Goal: Information Seeking & Learning: Learn about a topic

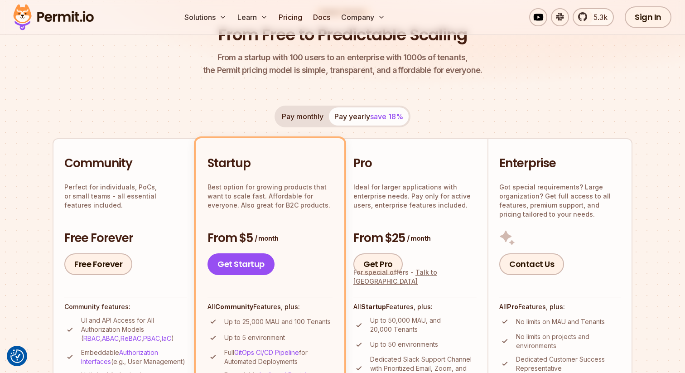
scroll to position [101, 0]
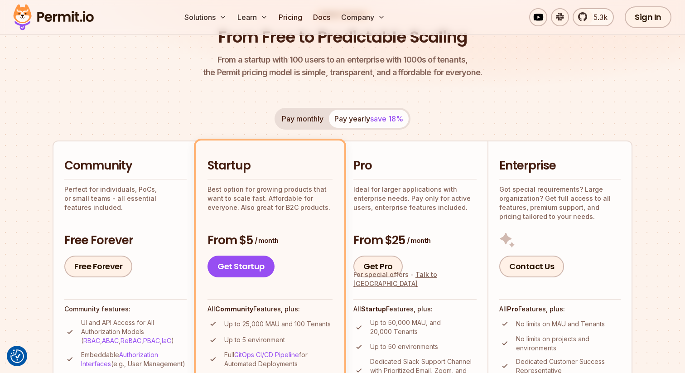
click at [305, 215] on div "Startup Best option for growing products that want to scale fast. Affordable fo…" at bounding box center [269, 218] width 125 height 120
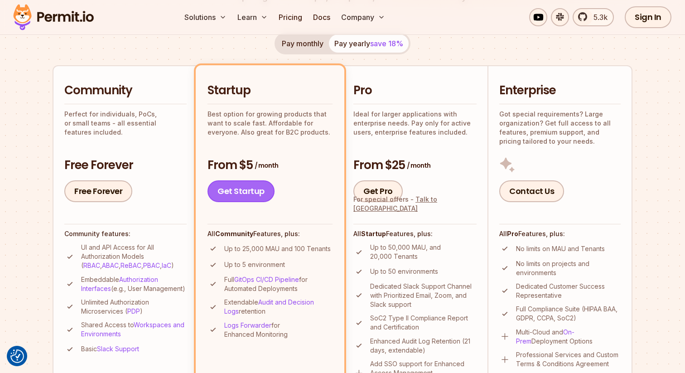
click at [256, 195] on link "Get Startup" at bounding box center [240, 191] width 67 height 22
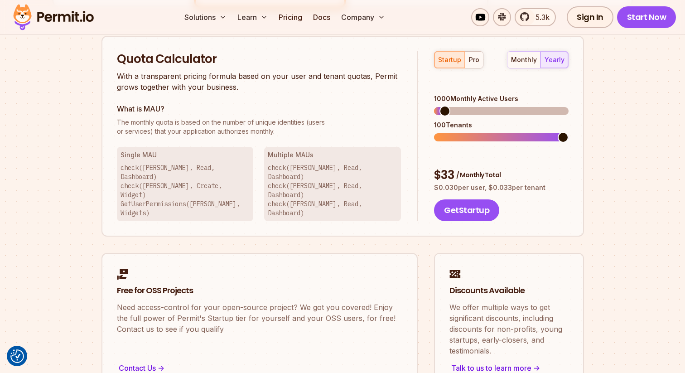
scroll to position [578, 0]
click at [476, 64] on button "pro" at bounding box center [474, 60] width 18 height 16
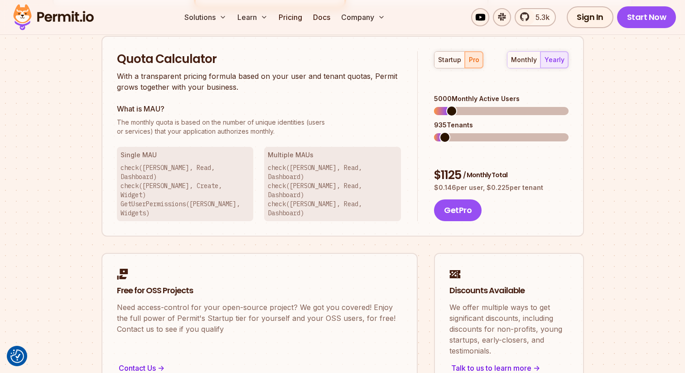
click at [440, 132] on span at bounding box center [444, 137] width 11 height 11
click at [444, 106] on span at bounding box center [448, 111] width 11 height 11
click at [436, 106] on span at bounding box center [441, 111] width 11 height 11
click at [450, 167] on div "$ 236 / Monthly Total" at bounding box center [501, 175] width 134 height 16
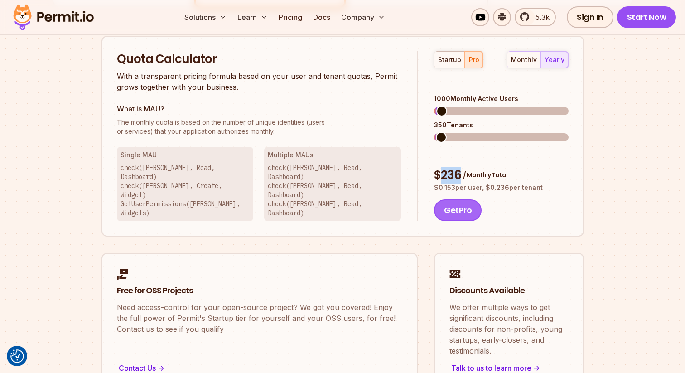
copy div "236"
click at [444, 106] on span at bounding box center [441, 111] width 11 height 11
click at [439, 106] on span at bounding box center [444, 111] width 11 height 11
click at [434, 132] on span at bounding box center [439, 137] width 11 height 11
click at [439, 106] on span at bounding box center [444, 111] width 11 height 11
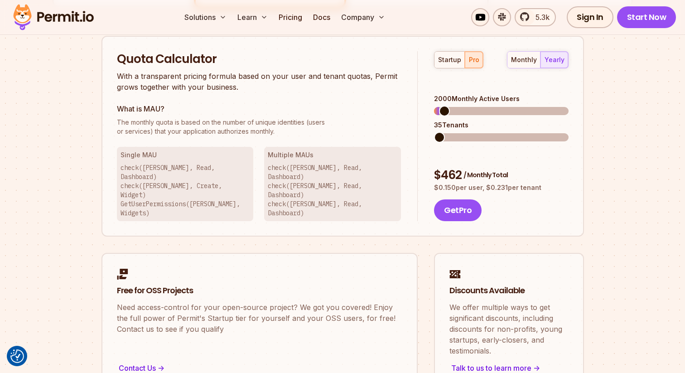
click at [436, 132] on span at bounding box center [439, 137] width 11 height 11
click at [438, 106] on span at bounding box center [443, 111] width 11 height 11
click at [436, 132] on span at bounding box center [441, 137] width 11 height 11
click at [439, 106] on span at bounding box center [444, 111] width 11 height 11
click at [444, 132] on span at bounding box center [443, 137] width 11 height 11
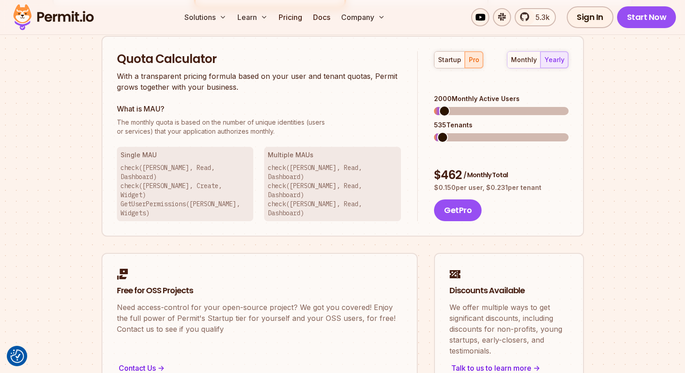
click at [447, 129] on div "startup pro monthly yearly 2000 Monthly Active Users 535 Tenants $ 462 / Monthl…" at bounding box center [493, 136] width 150 height 170
click at [443, 132] on span at bounding box center [442, 137] width 11 height 11
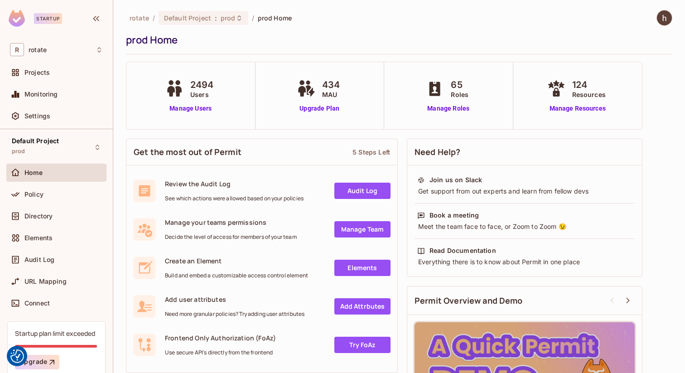
click at [64, 178] on div "Home" at bounding box center [56, 173] width 100 height 18
click at [55, 105] on div "Monitoring" at bounding box center [56, 96] width 100 height 22
click at [59, 94] on div "Monitoring" at bounding box center [63, 94] width 78 height 7
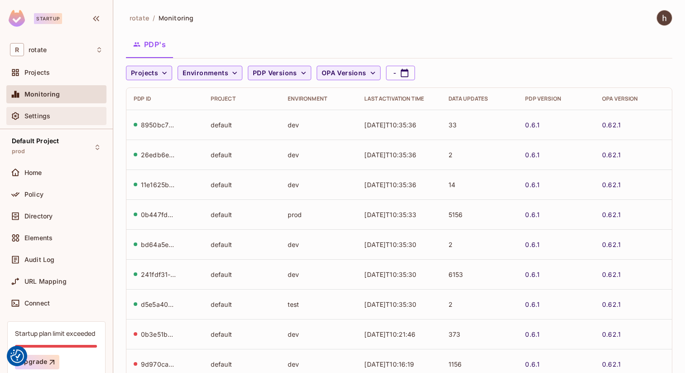
click at [58, 123] on div "Settings" at bounding box center [56, 116] width 100 height 18
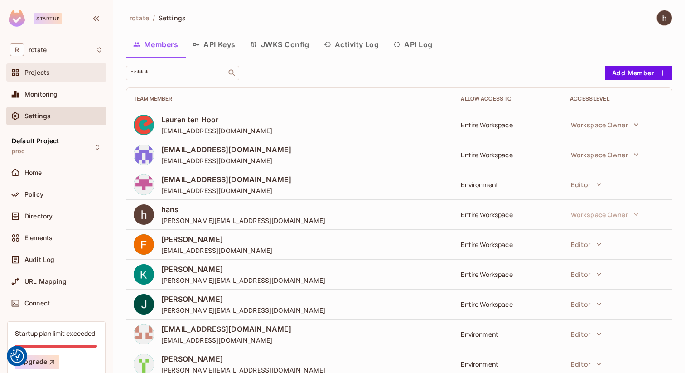
click at [60, 70] on div "Projects" at bounding box center [63, 72] width 78 height 7
